Goal: Task Accomplishment & Management: Complete application form

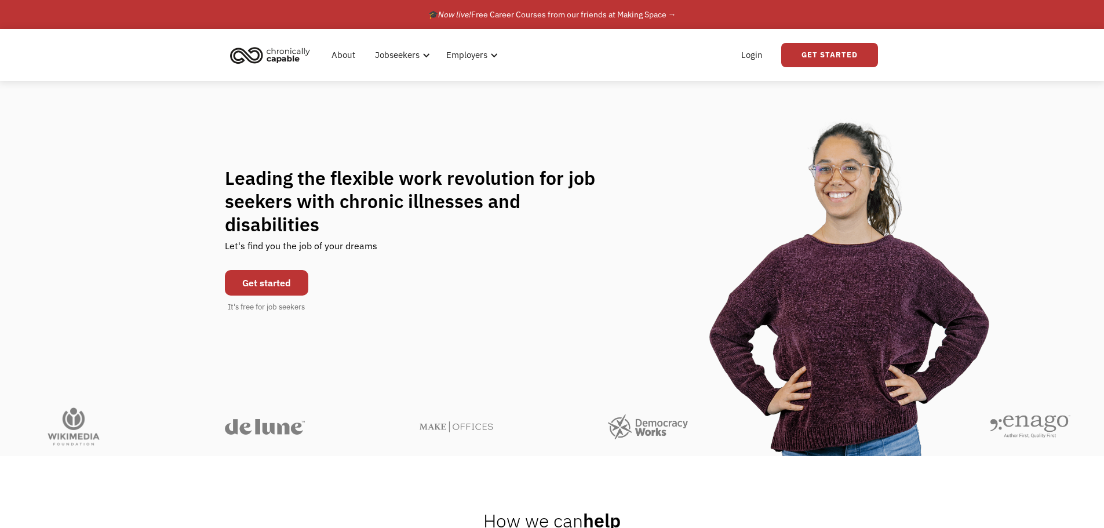
click at [260, 270] on link "Get started" at bounding box center [266, 283] width 83 height 26
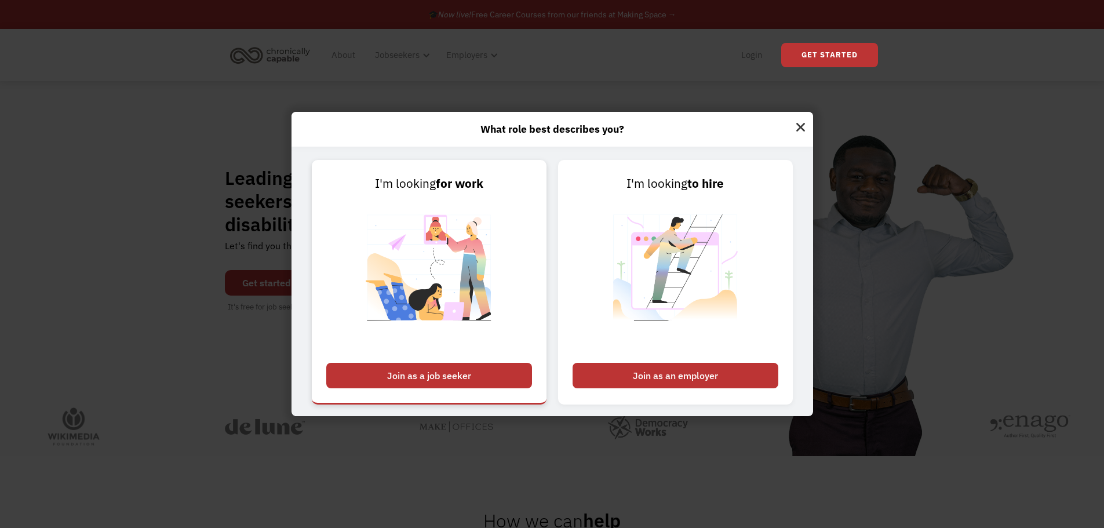
click at [446, 377] on div "Join as a job seeker" at bounding box center [429, 376] width 206 height 26
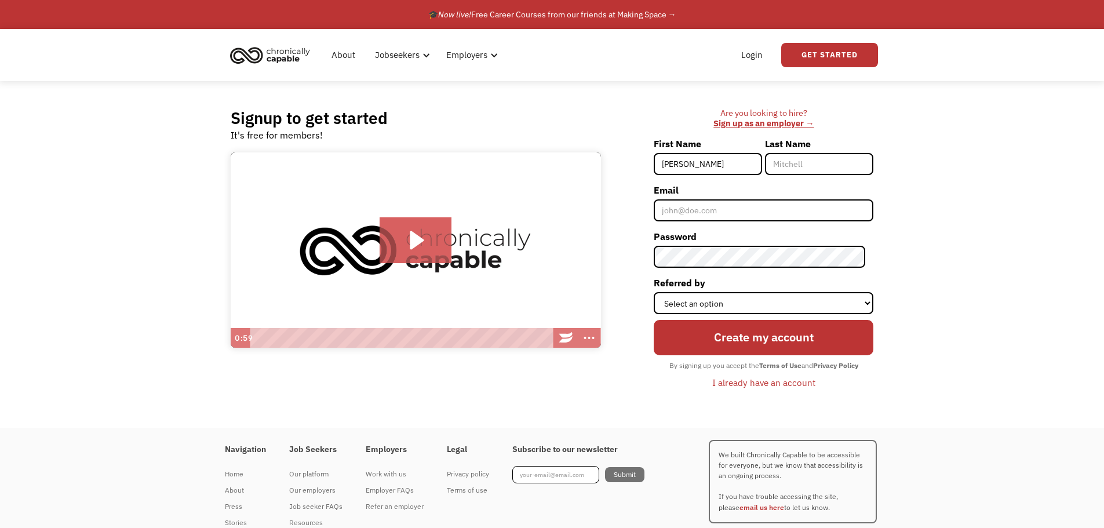
type input "[PERSON_NAME]"
type input "[EMAIL_ADDRESS][DOMAIN_NAME]"
click at [934, 326] on div "Signup to get started It's free for members! Click for sound @keyframes VOLUME_…" at bounding box center [552, 254] width 1104 height 347
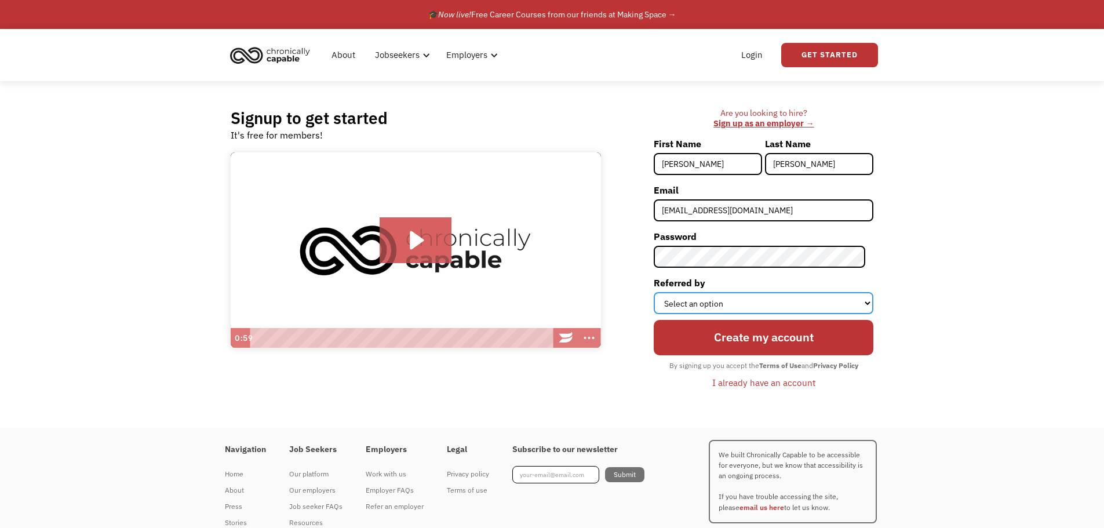
click at [866, 304] on select "Select an option Instagram Facebook Twitter Search Engine News Article Word of …" at bounding box center [764, 303] width 220 height 22
select select "Search Engine"
click at [662, 292] on select "Select an option Instagram Facebook Twitter Search Engine News Article Word of …" at bounding box center [764, 303] width 220 height 22
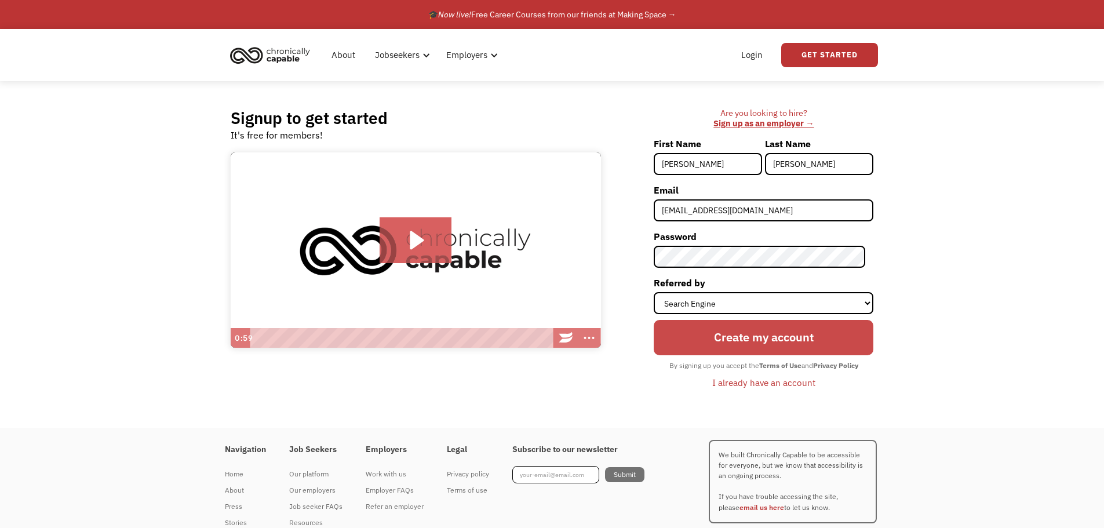
click at [727, 345] on input "Create my account" at bounding box center [764, 337] width 220 height 35
click at [0, 0] on div at bounding box center [0, 0] width 0 height 0
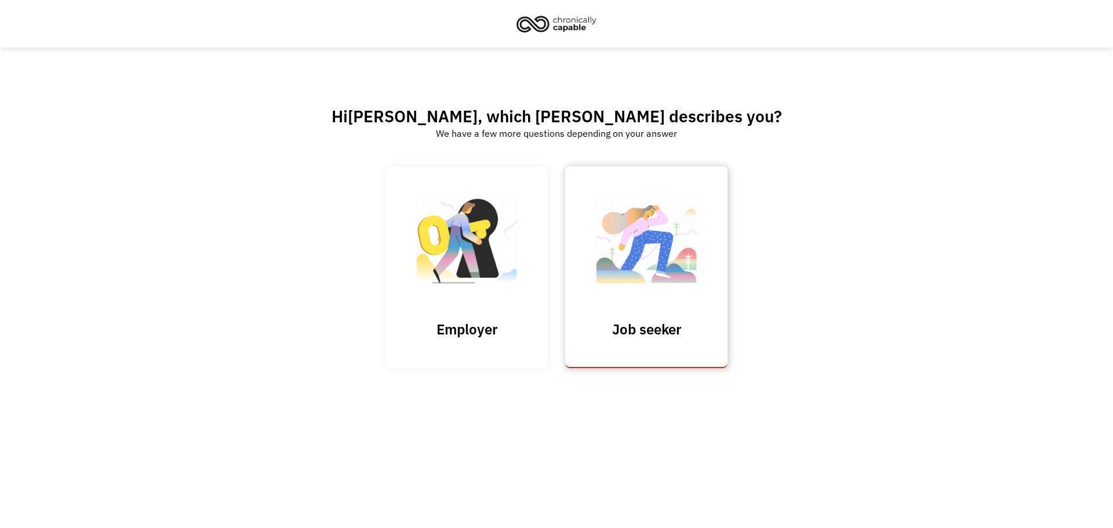
click at [632, 297] on img at bounding box center [646, 246] width 116 height 113
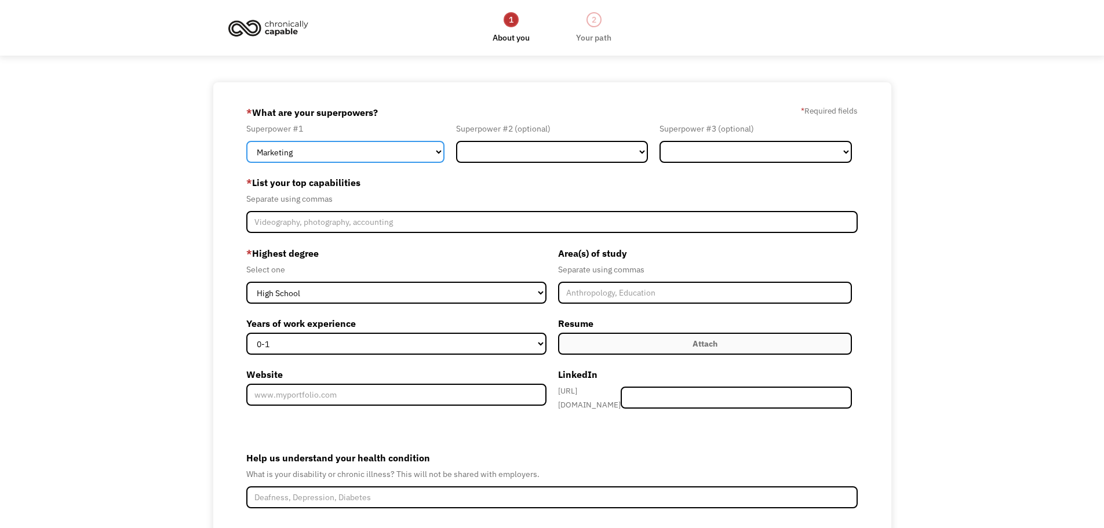
click at [435, 152] on select "Marketing Human Resources Finance Technology Operations Sales Industrial & Manu…" at bounding box center [345, 152] width 198 height 22
select select "Customer Service"
click at [246, 141] on select "Marketing Human Resources Finance Technology Operations Sales Industrial & Manu…" at bounding box center [345, 152] width 198 height 22
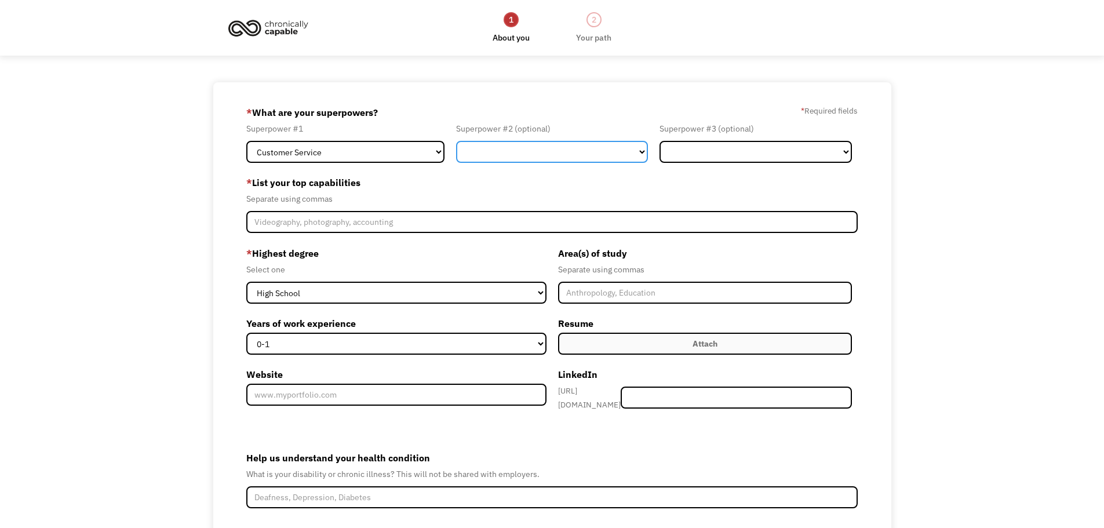
click at [642, 152] on select "Marketing Human Resources Finance Technology Operations Sales Industrial & Manu…" at bounding box center [552, 152] width 192 height 22
click at [171, 181] on div "68abf803f45c2b75676233b1 operavoce20@outlook.com Alexis Collins Search Engine *…" at bounding box center [552, 351] width 1104 height 538
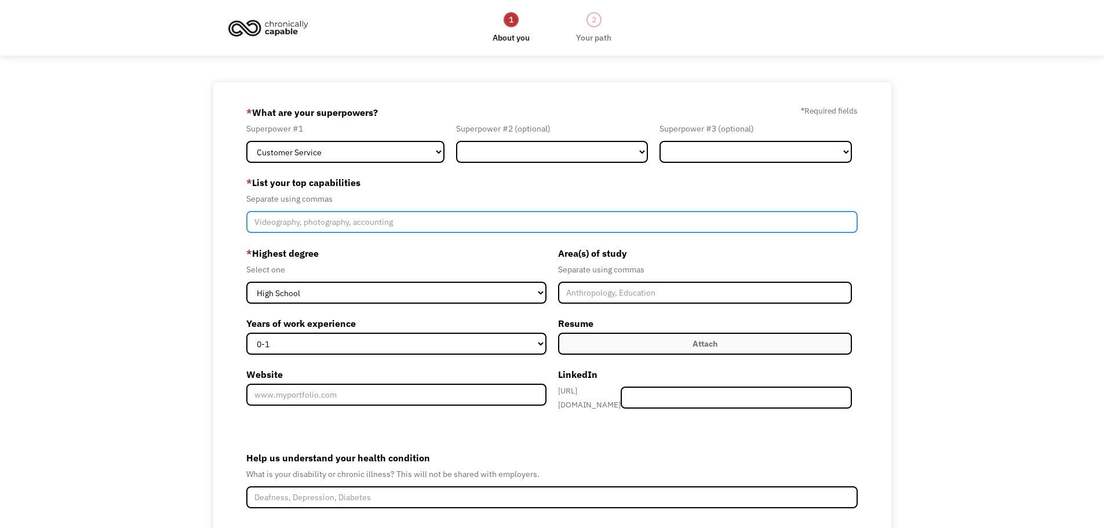
click at [790, 223] on input "Member-Create-Step1" at bounding box center [552, 222] width 612 height 22
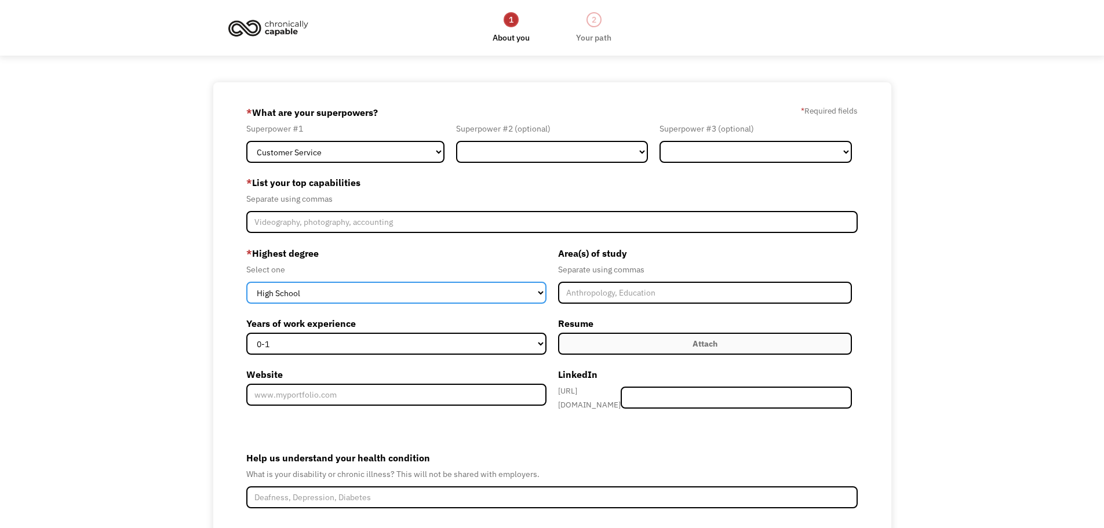
click at [544, 292] on select "High School Associates Bachelors Master's PhD" at bounding box center [396, 293] width 300 height 22
select select "bachelors"
click at [246, 282] on select "High School Associates Bachelors Master's PhD" at bounding box center [396, 293] width 300 height 22
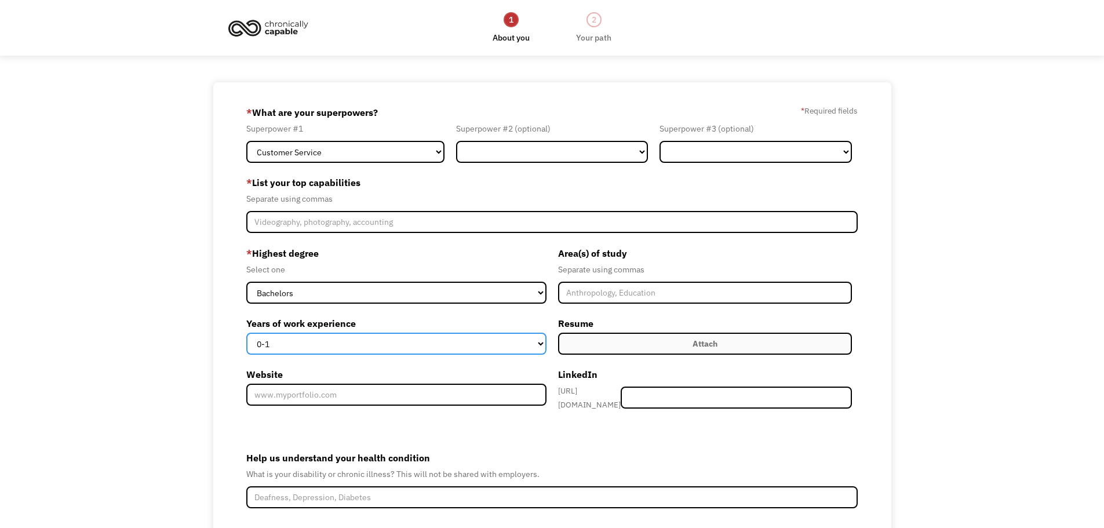
click at [303, 344] on select "0-1 2-4 5-10 11-15 15+" at bounding box center [396, 344] width 300 height 22
select select "5-10"
click at [246, 333] on select "0-1 2-4 5-10 11-15 15+" at bounding box center [396, 344] width 300 height 22
